Goal: Task Accomplishment & Management: Complete application form

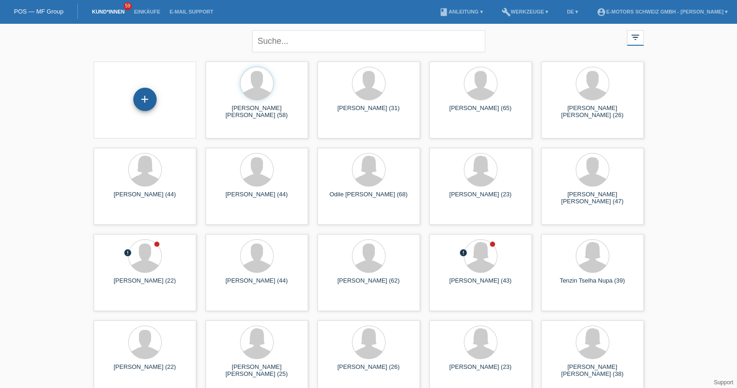
click at [150, 99] on div "+" at bounding box center [144, 99] width 23 height 23
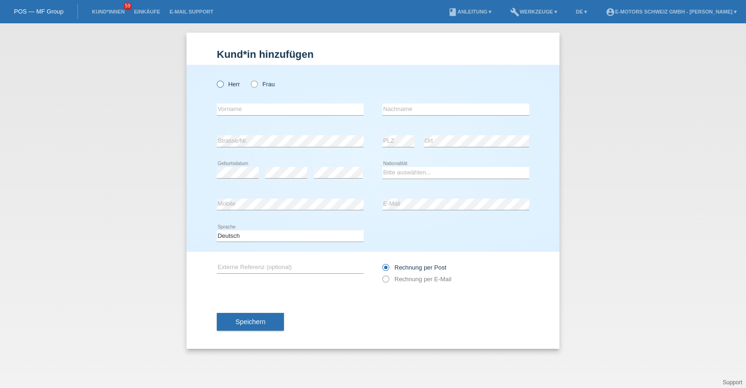
click at [227, 83] on label "Herr" at bounding box center [228, 84] width 23 height 7
click at [223, 83] on input "Herr" at bounding box center [220, 84] width 6 height 6
radio input "true"
click at [238, 112] on input "text" at bounding box center [290, 109] width 147 height 12
type input "Brahim"
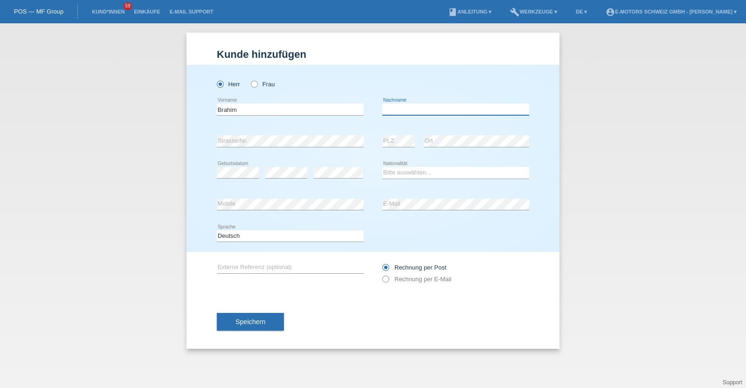
click at [448, 109] on input "text" at bounding box center [455, 109] width 147 height 12
type input "[PERSON_NAME]"
click at [428, 172] on select "Bitte auswählen... Schweiz Deutschland Liechtenstein Österreich ------------ Af…" at bounding box center [455, 172] width 147 height 11
select select "ES"
click at [382, 167] on select "Bitte auswählen... Schweiz Deutschland Liechtenstein Österreich ------------ Af…" at bounding box center [455, 172] width 147 height 11
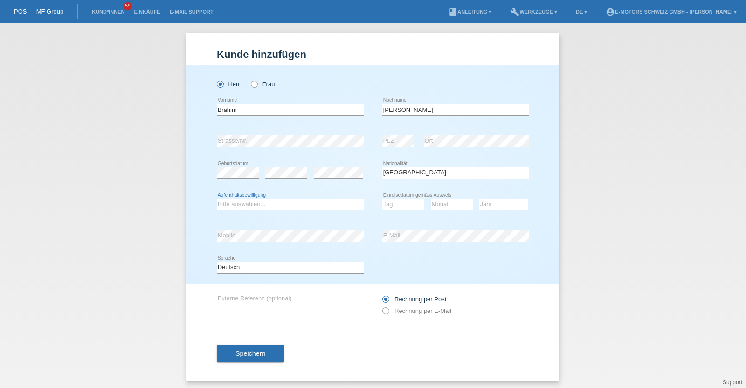
click at [239, 207] on select "Bitte auswählen... C B B - Flüchtlingsstatus Andere" at bounding box center [290, 204] width 147 height 11
select select "B"
click at [217, 199] on select "Bitte auswählen... C B B - Flüchtlingsstatus Andere" at bounding box center [290, 204] width 147 height 11
click at [394, 203] on select "Tag 01 02 03 04 05 06 07 08 09 10 11" at bounding box center [403, 204] width 42 height 11
select select "09"
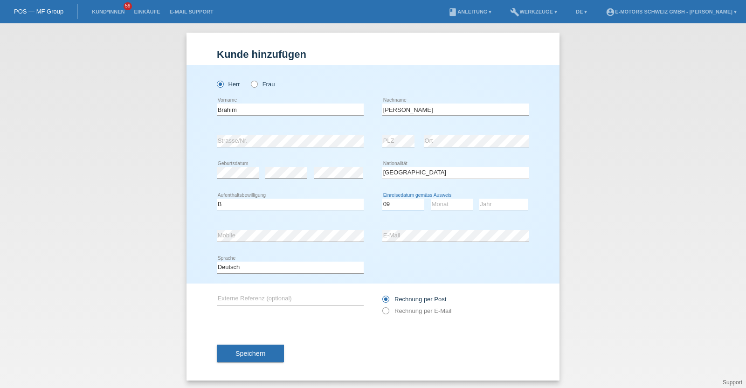
click at [382, 199] on select "Tag 01 02 03 04 05 06 07 08 09 10 11" at bounding box center [403, 204] width 42 height 11
click at [441, 206] on select "Monat 01 02 03 04 05 06 07 08 09 10 11" at bounding box center [452, 204] width 42 height 11
select select "05"
click at [431, 199] on select "Monat 01 02 03 04 05 06 07 08 09 10 11" at bounding box center [452, 204] width 42 height 11
click at [493, 206] on select "Jahr 2025 2024 2023 2022 2021 2020 2019 2018 2017 2016 2015 2014 2013 2012 2011…" at bounding box center [503, 204] width 49 height 11
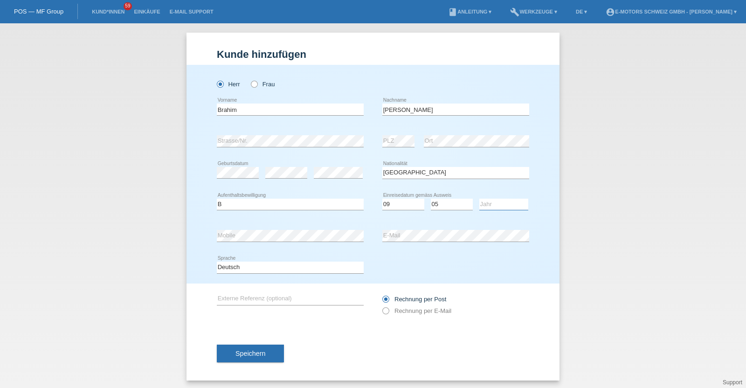
select select "2022"
click at [479, 199] on select "Jahr 2025 2024 2023 2022 2021 2020 2019 2018 2017 2016 2015 2014 2013 2012 2011…" at bounding box center [503, 204] width 49 height 11
click at [253, 355] on span "Speichern" at bounding box center [250, 353] width 30 height 7
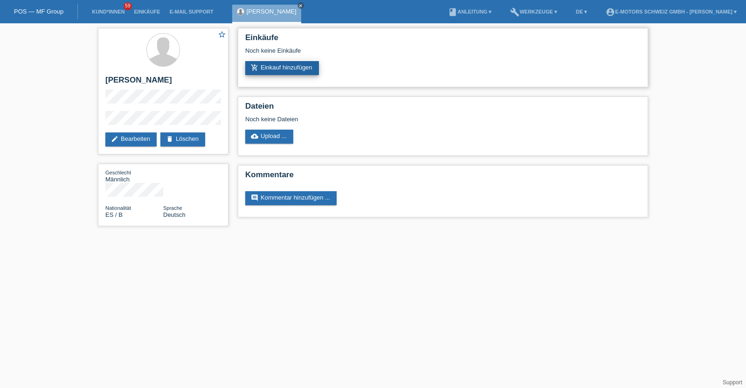
click at [270, 66] on link "add_shopping_cart Einkauf hinzufügen" at bounding box center [282, 68] width 74 height 14
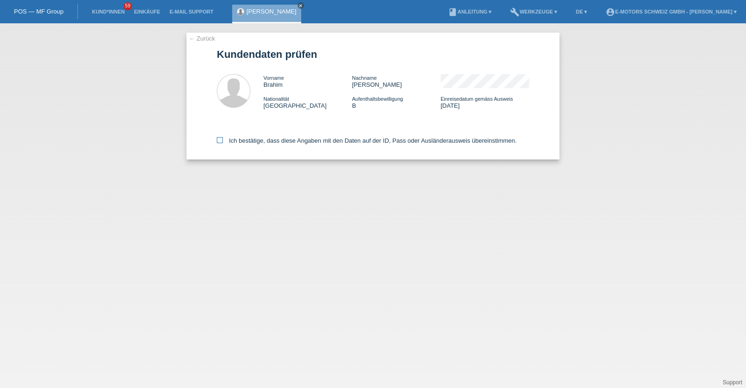
click at [282, 138] on label "Ich bestätige, dass diese Angaben mit den Daten auf der ID, Pass oder Ausländer…" at bounding box center [367, 140] width 300 height 7
click at [223, 138] on input "Ich bestätige, dass diese Angaben mit den Daten auf der ID, Pass oder Ausländer…" at bounding box center [220, 140] width 6 height 6
checkbox input "true"
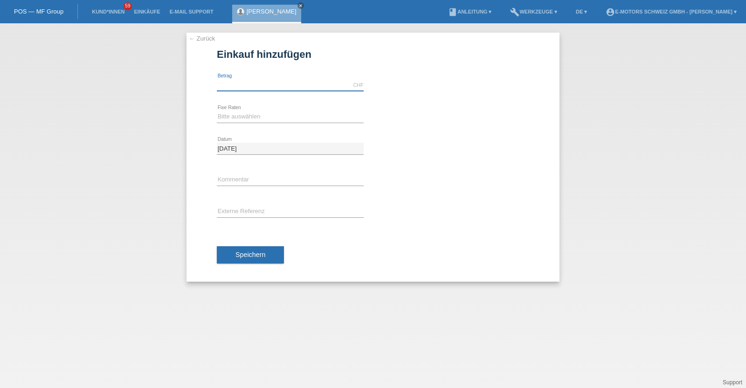
click at [288, 81] on input "text" at bounding box center [290, 85] width 147 height 12
type input "9000.00"
click at [246, 114] on select "Bitte auswählen 12 Raten 24 Raten 36 Raten 48 Raten" at bounding box center [290, 116] width 147 height 11
select select "214"
click at [217, 111] on select "Bitte auswählen 12 Raten 24 Raten 36 Raten 48 Raten" at bounding box center [290, 116] width 147 height 11
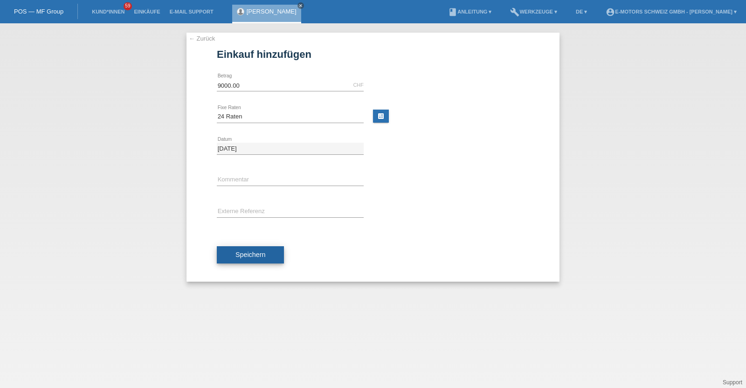
click at [259, 248] on button "Speichern" at bounding box center [250, 255] width 67 height 18
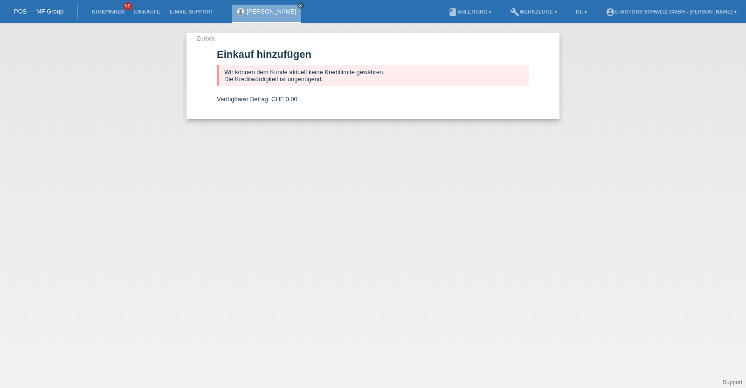
click at [288, 12] on link "[PERSON_NAME]" at bounding box center [272, 11] width 50 height 7
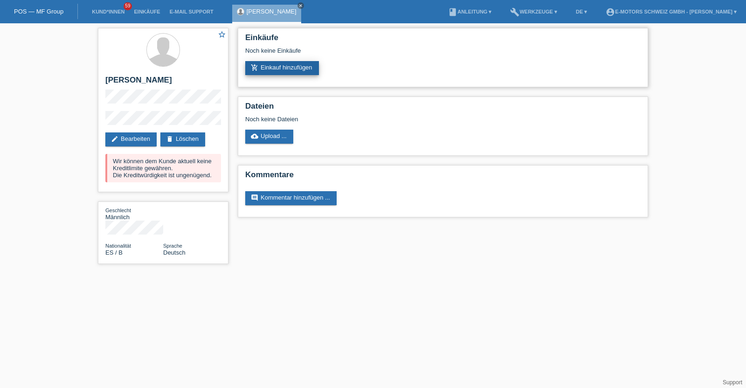
click at [288, 66] on link "add_shopping_cart Einkauf hinzufügen" at bounding box center [282, 68] width 74 height 14
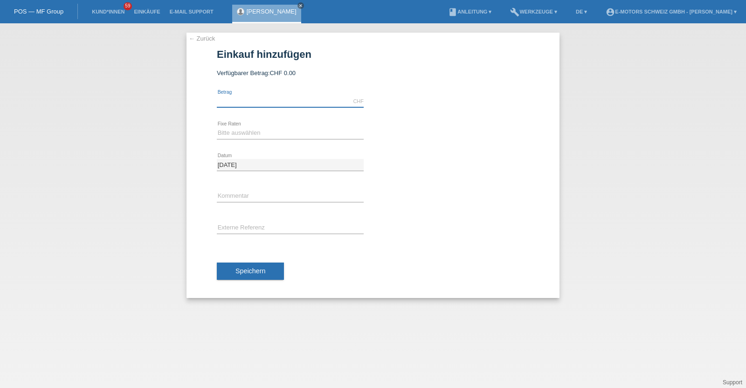
click at [270, 103] on input "text" at bounding box center [290, 102] width 147 height 12
type input "2890.00"
click at [258, 126] on div "Bitte auswählen 12 Raten 24 Raten 36 Raten 48 Raten error Fixe Raten" at bounding box center [290, 133] width 147 height 32
click at [260, 133] on select "Bitte auswählen 12 Raten 24 Raten 36 Raten 48 Raten" at bounding box center [290, 132] width 147 height 11
select select "213"
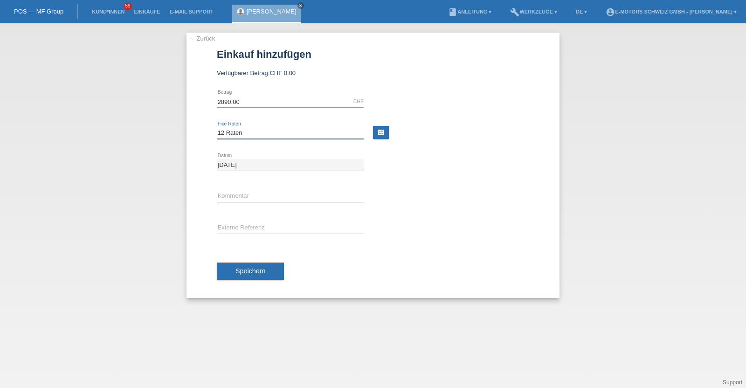
click at [217, 127] on select "Bitte auswählen 12 Raten 24 Raten 36 Raten 48 Raten" at bounding box center [290, 132] width 147 height 11
click at [254, 269] on span "Speichern" at bounding box center [250, 270] width 30 height 7
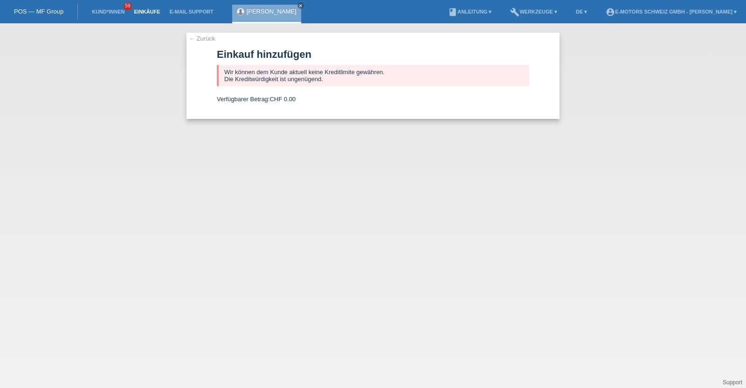
click at [143, 11] on link "Einkäufe" at bounding box center [146, 12] width 35 height 6
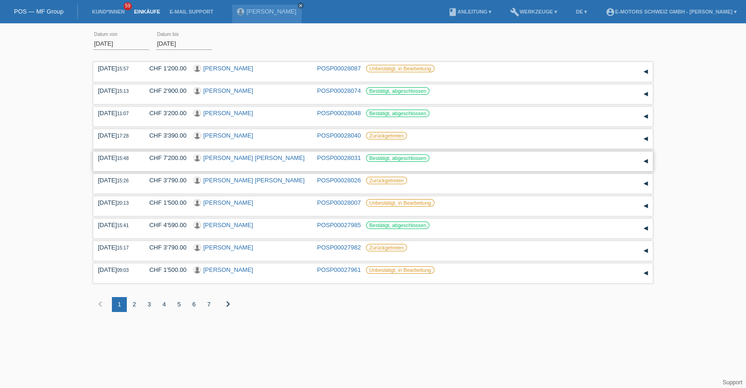
click at [216, 157] on link "[PERSON_NAME] [PERSON_NAME]" at bounding box center [253, 157] width 101 height 7
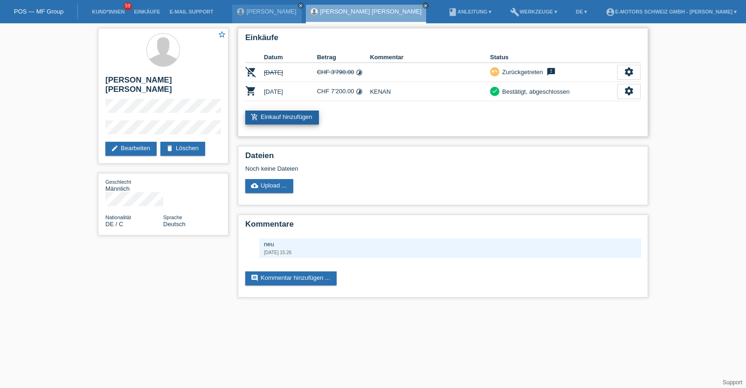
click at [269, 112] on link "add_shopping_cart Einkauf hinzufügen" at bounding box center [282, 117] width 74 height 14
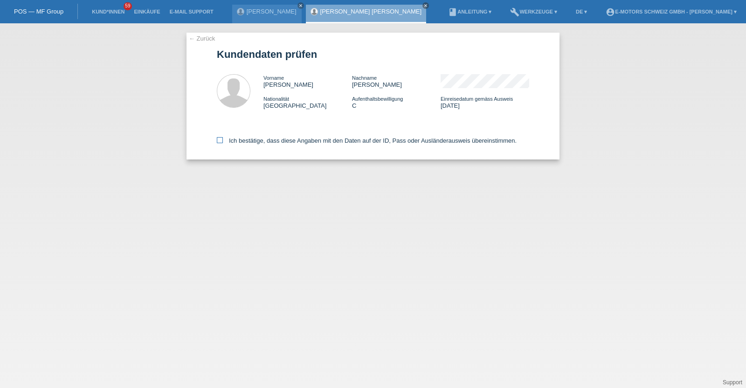
click at [296, 141] on label "Ich bestätige, dass diese Angaben mit den Daten auf der ID, Pass oder Ausländer…" at bounding box center [367, 140] width 300 height 7
click at [223, 141] on input "Ich bestätige, dass diese Angaben mit den Daten auf der ID, Pass oder Ausländer…" at bounding box center [220, 140] width 6 height 6
checkbox input "true"
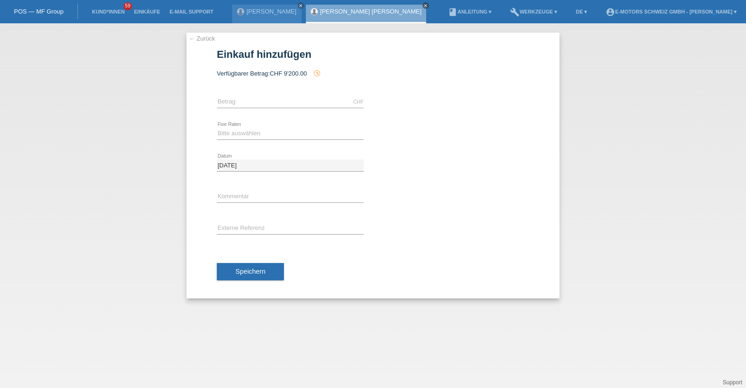
click at [422, 8] on link "close" at bounding box center [425, 5] width 7 height 7
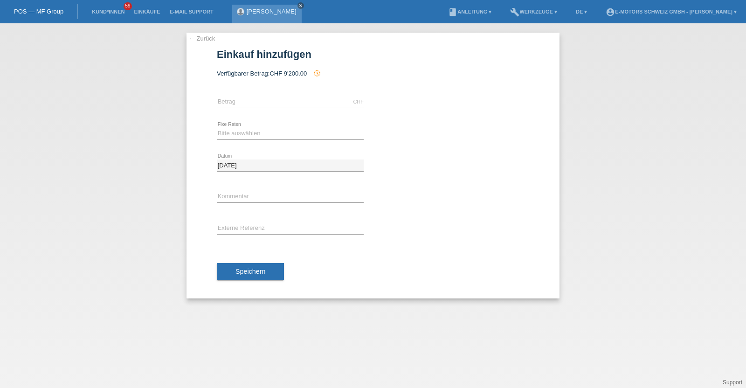
click at [306, 1] on div "[PERSON_NAME] close" at bounding box center [269, 11] width 74 height 23
click at [303, 6] on icon "close" at bounding box center [300, 5] width 5 height 5
click at [148, 10] on link "Einkäufe" at bounding box center [146, 12] width 35 height 6
